Goal: Find specific page/section: Find specific page/section

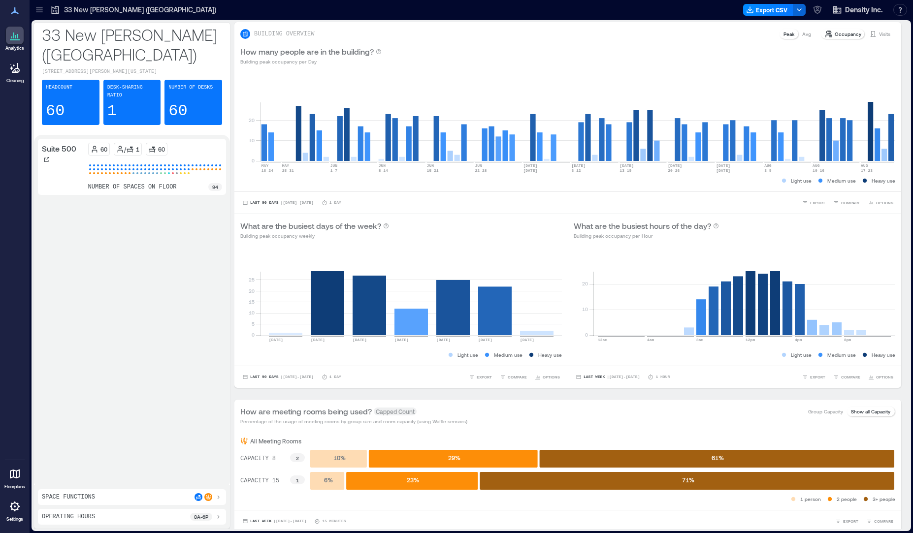
click at [13, 467] on div at bounding box center [15, 474] width 18 height 18
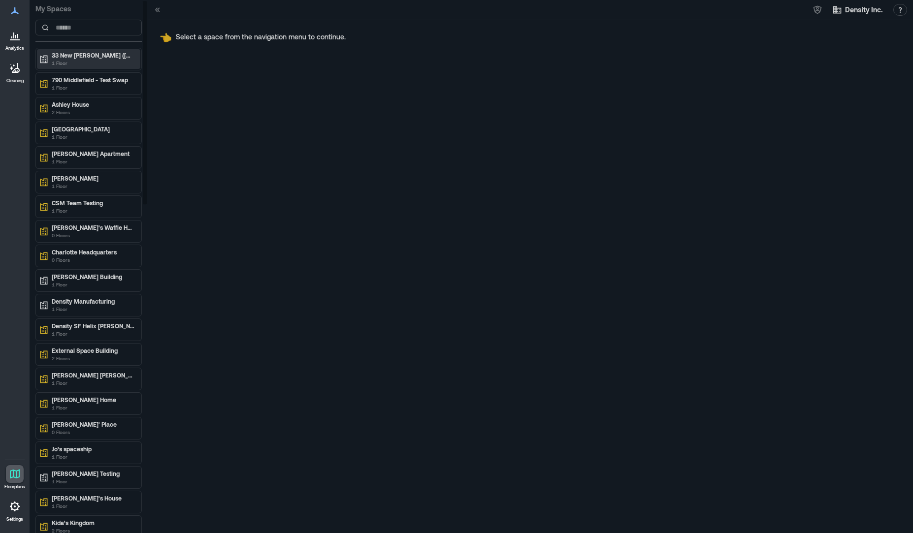
click at [88, 61] on p "1 Floor" at bounding box center [93, 63] width 83 height 8
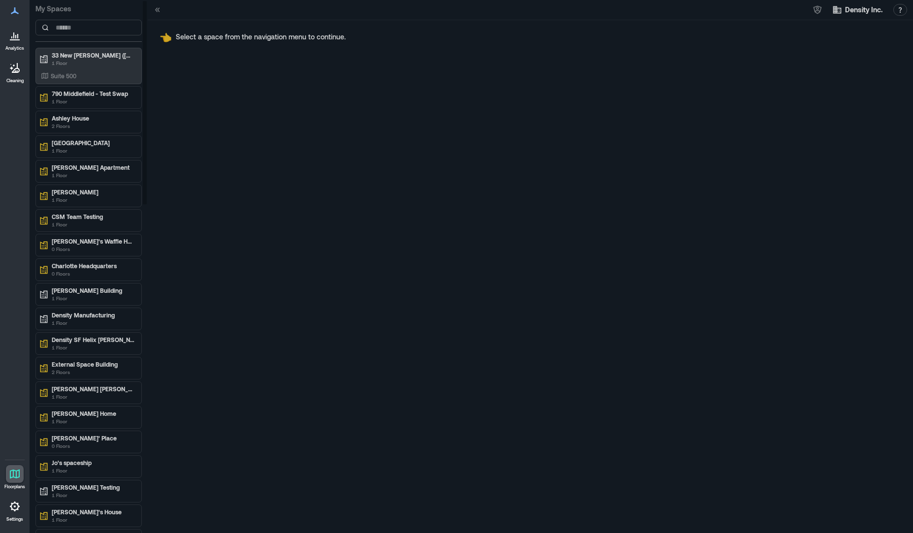
click at [89, 83] on div "[GEOGRAPHIC_DATA][PERSON_NAME] (SF) 1 Floor Suite 500" at bounding box center [88, 66] width 106 height 36
click at [89, 78] on div "Suite 500" at bounding box center [87, 76] width 96 height 10
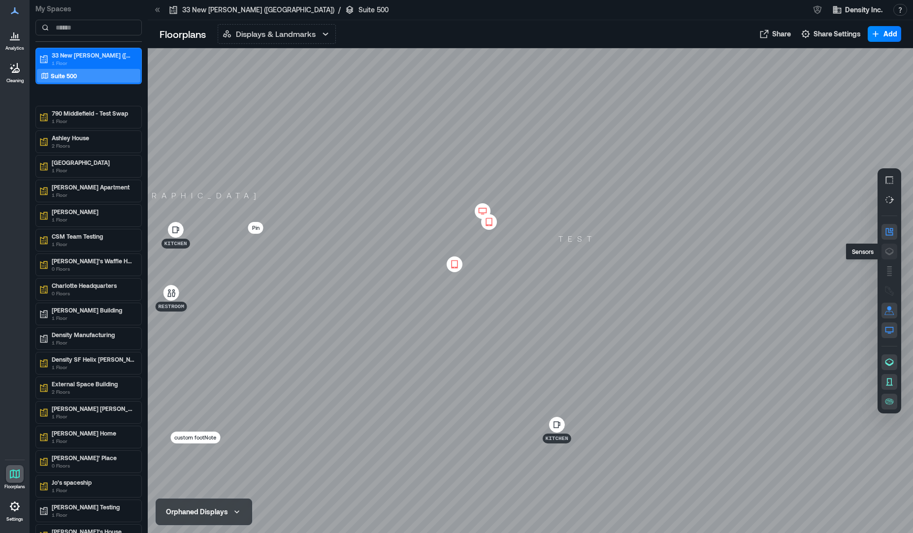
click at [890, 250] on icon "button" at bounding box center [890, 252] width 10 height 10
click at [725, 333] on div "K1FNY032" at bounding box center [530, 290] width 765 height 485
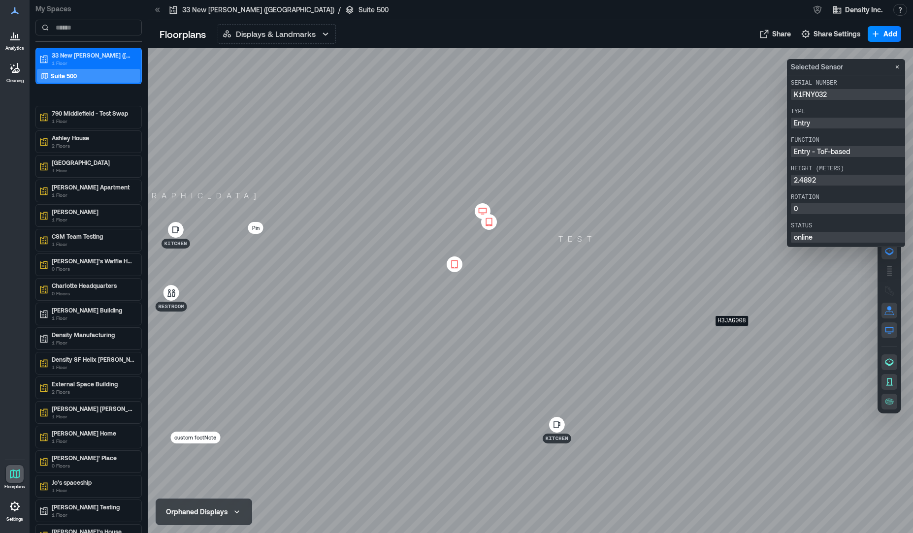
click at [732, 333] on div "H3JAG008" at bounding box center [530, 290] width 765 height 485
